Goal: Task Accomplishment & Management: Complete application form

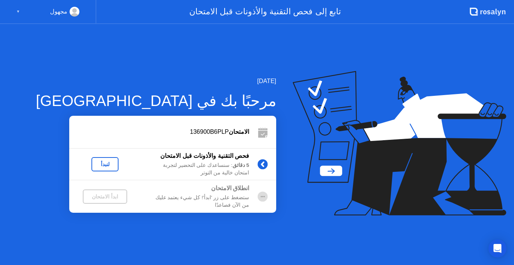
click at [105, 164] on div "لنبدأ" at bounding box center [104, 164] width 21 height 6
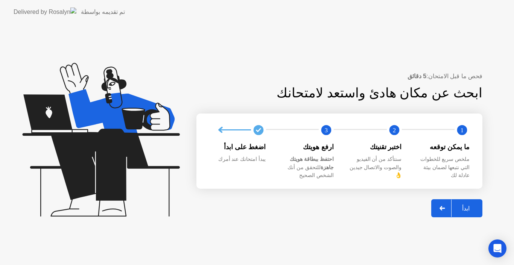
click at [460, 208] on div "ابدأ" at bounding box center [465, 208] width 29 height 7
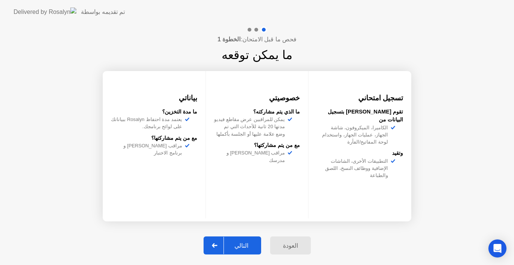
click at [248, 244] on div "التالي" at bounding box center [241, 245] width 35 height 7
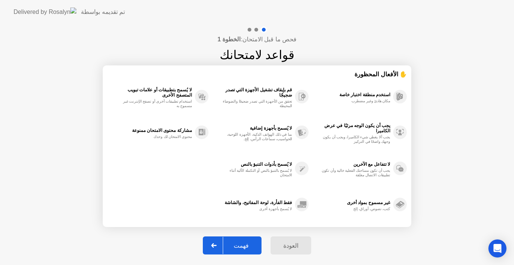
click at [246, 249] on div "فهمت" at bounding box center [241, 245] width 36 height 7
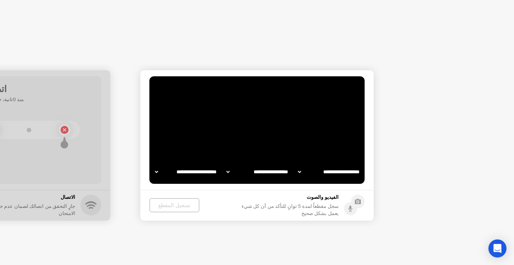
select select "**********"
select select "*******"
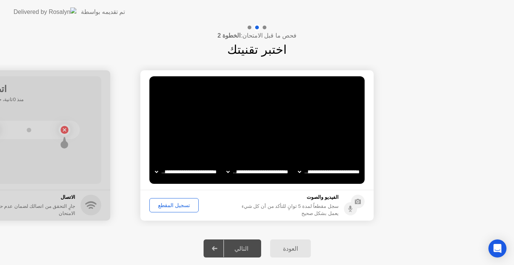
click at [171, 203] on div "تسجيل المقطع" at bounding box center [174, 205] width 44 height 6
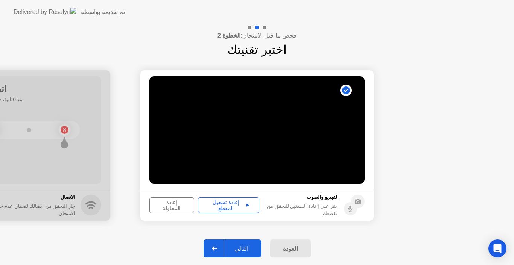
click at [230, 206] on div "إعادة تشغيل المقطع" at bounding box center [228, 205] width 56 height 12
click at [246, 248] on div "التالي" at bounding box center [241, 248] width 35 height 7
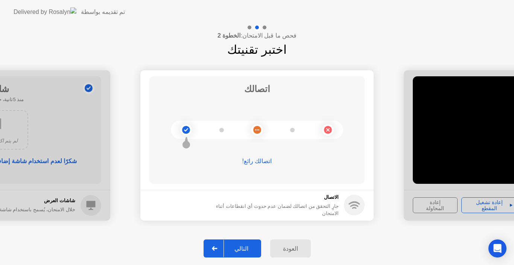
click at [243, 249] on div "التالي" at bounding box center [241, 248] width 35 height 7
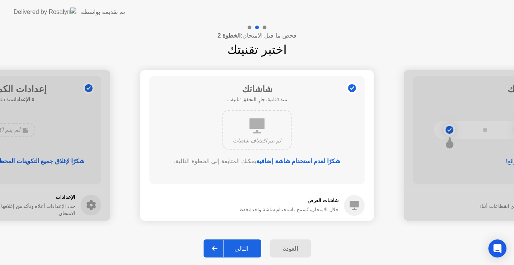
click at [245, 250] on div "التالي" at bounding box center [241, 248] width 35 height 7
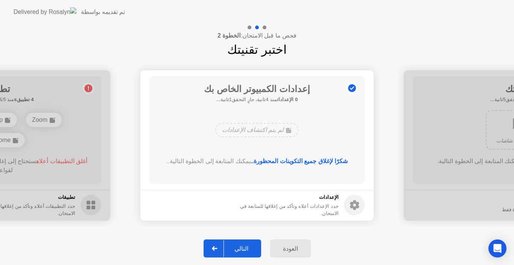
click at [245, 250] on div "التالي" at bounding box center [241, 248] width 35 height 7
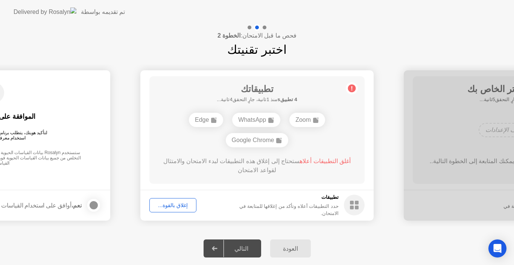
click at [174, 208] on div "إغلاق بالقوة..." at bounding box center [173, 205] width 42 height 6
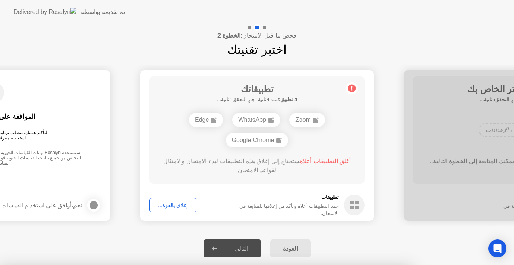
click at [188, 265] on div at bounding box center [257, 265] width 514 height 0
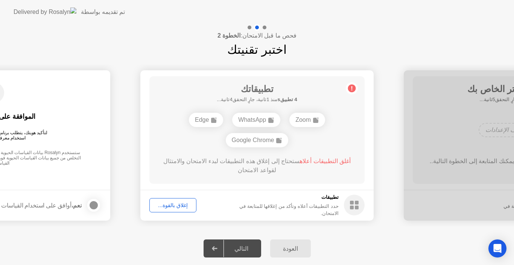
click at [177, 205] on div "إغلاق بالقوة..." at bounding box center [173, 205] width 42 height 6
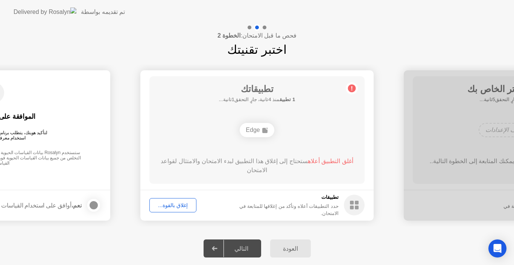
click at [174, 207] on div "إغلاق بالقوة..." at bounding box center [173, 205] width 42 height 6
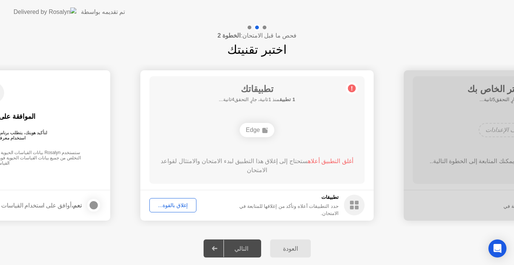
click at [173, 204] on div "إغلاق بالقوة..." at bounding box center [173, 205] width 42 height 6
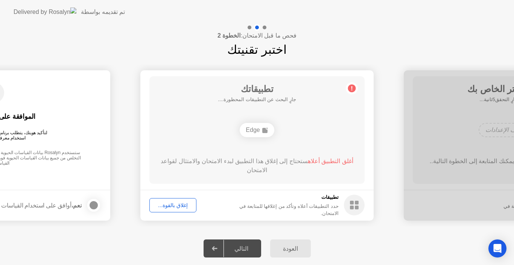
click at [262, 129] on icon at bounding box center [265, 130] width 6 height 6
click at [352, 87] on circle at bounding box center [352, 88] width 8 height 8
click at [350, 91] on circle at bounding box center [352, 88] width 8 height 8
click at [330, 161] on span "أغلق التطبيق أعلاه" at bounding box center [330, 161] width 45 height 6
click at [165, 203] on div "إغلاق بالقوة..." at bounding box center [173, 205] width 42 height 6
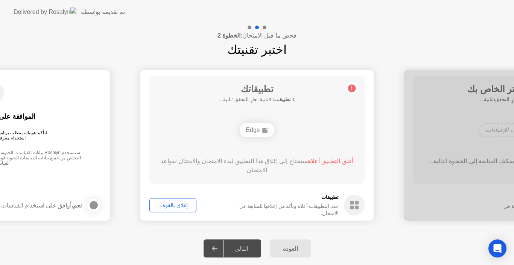
click at [253, 130] on div "Edge" at bounding box center [256, 130] width 34 height 14
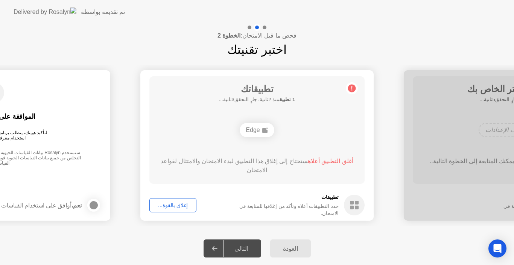
click at [180, 205] on div "إغلاق بالقوة..." at bounding box center [173, 205] width 42 height 6
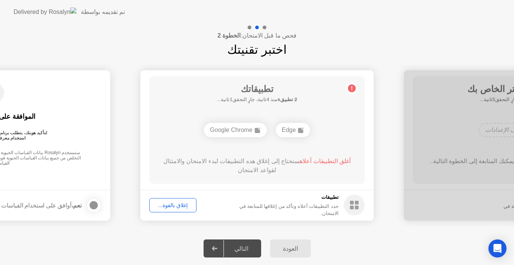
click at [164, 208] on div "إغلاق بالقوة..." at bounding box center [173, 205] width 42 height 6
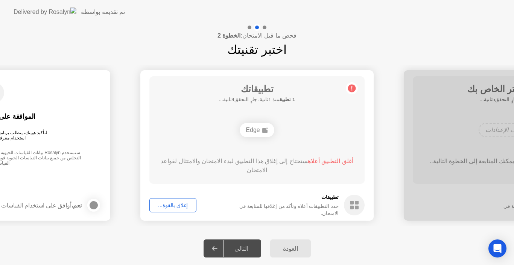
click at [325, 161] on span "أغلق التطبيق أعلاه" at bounding box center [330, 161] width 45 height 6
click at [177, 206] on div "إغلاق بالقوة..." at bounding box center [173, 205] width 42 height 6
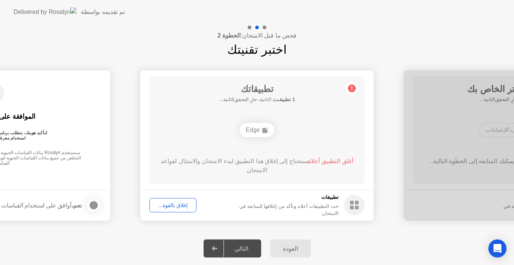
click at [350, 88] on circle at bounding box center [352, 88] width 8 height 8
click at [165, 203] on div "إغلاق بالقوة..." at bounding box center [173, 205] width 42 height 6
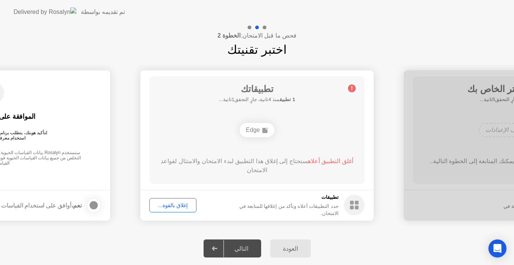
click at [250, 135] on div "Edge" at bounding box center [256, 130] width 34 height 14
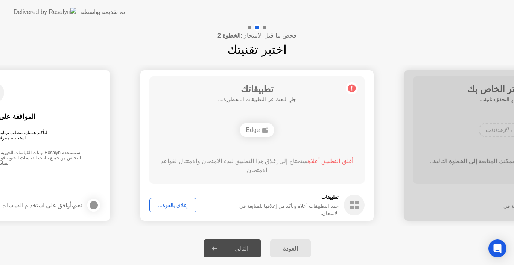
click at [250, 135] on div "Edge" at bounding box center [256, 130] width 34 height 14
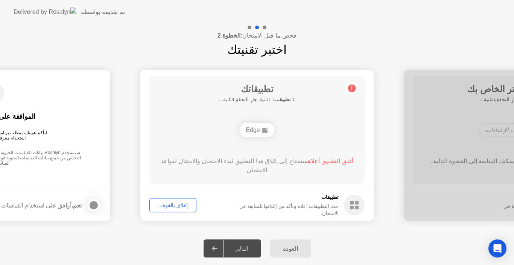
click at [285, 248] on div "العودة" at bounding box center [290, 248] width 36 height 7
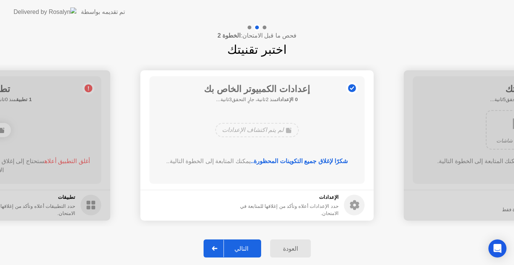
click at [242, 252] on div "التالي" at bounding box center [241, 248] width 35 height 7
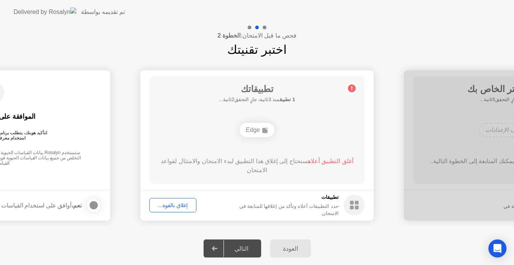
click at [217, 250] on icon at bounding box center [215, 248] width 6 height 5
click at [176, 203] on div "إغلاق بالقوة..." at bounding box center [173, 205] width 42 height 6
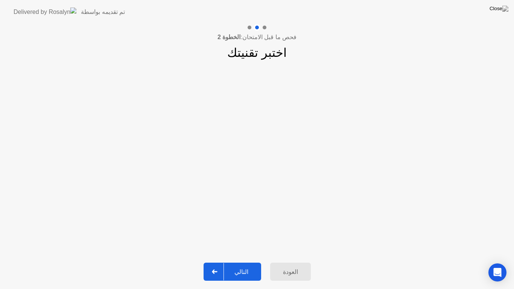
click at [240, 265] on div "التالي" at bounding box center [241, 271] width 35 height 7
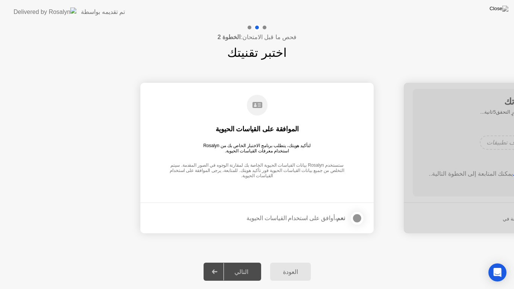
click at [355, 219] on div at bounding box center [356, 218] width 9 height 9
click at [249, 265] on div "التالي" at bounding box center [241, 271] width 35 height 7
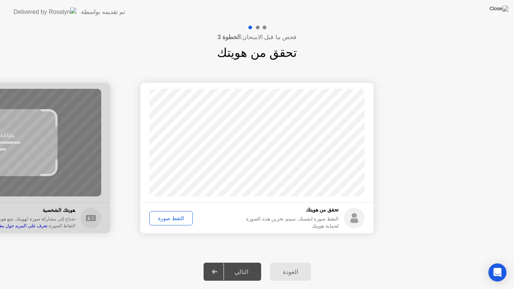
click at [169, 217] on div "التقط صورة" at bounding box center [171, 218] width 38 height 6
click at [244, 265] on div "التالي" at bounding box center [241, 271] width 35 height 7
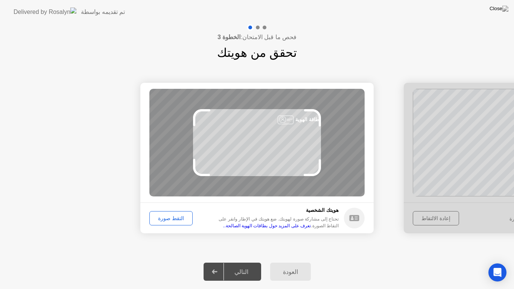
click at [163, 217] on div "التقط صورة" at bounding box center [171, 218] width 38 height 6
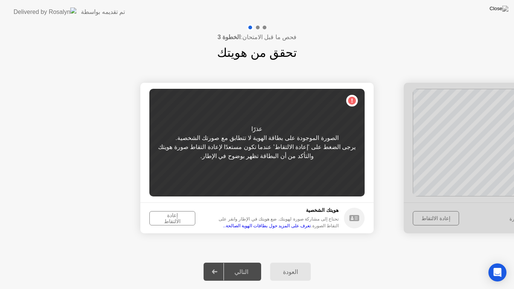
click at [164, 216] on div "إعادة الالتقاط" at bounding box center [172, 218] width 41 height 12
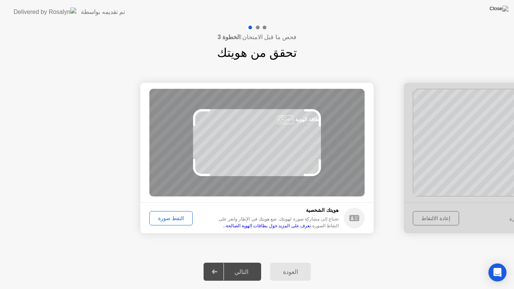
click at [164, 216] on div "التقط صورة" at bounding box center [171, 218] width 38 height 6
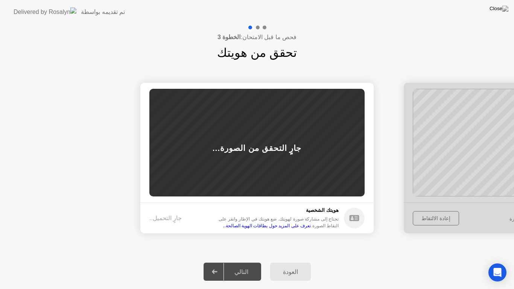
click at [164, 216] on div "جارٍ التحميل.." at bounding box center [165, 218] width 32 height 9
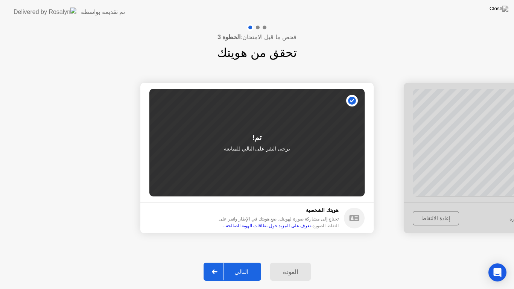
click at [237, 265] on div "التالي" at bounding box center [241, 271] width 35 height 7
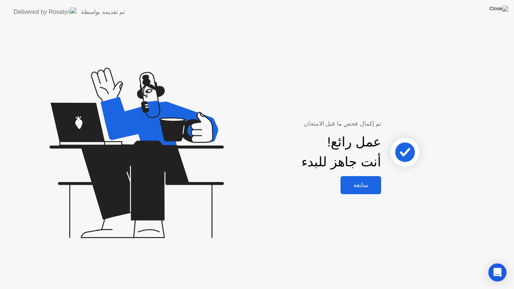
click at [362, 183] on div "متابعة" at bounding box center [360, 184] width 36 height 7
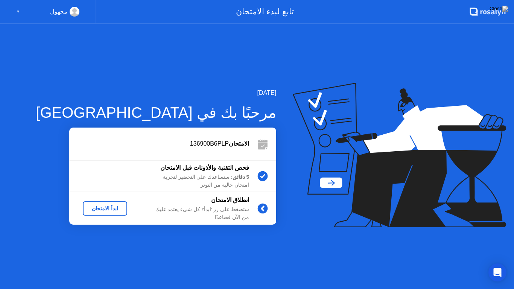
click at [104, 209] on div "ابدأ الامتحان" at bounding box center [105, 208] width 38 height 6
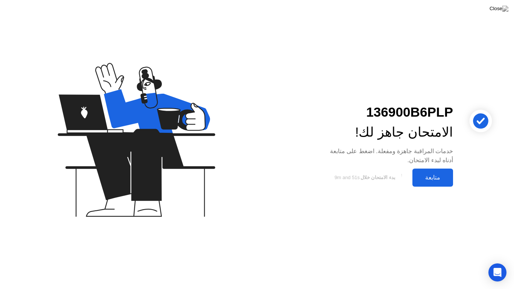
click at [426, 178] on div "متابعة" at bounding box center [432, 177] width 36 height 7
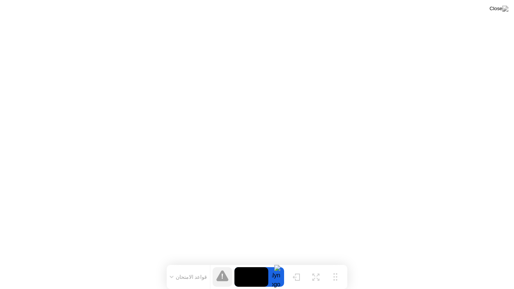
click at [250, 265] on video at bounding box center [251, 277] width 34 height 20
